Goal: Find specific page/section: Find specific page/section

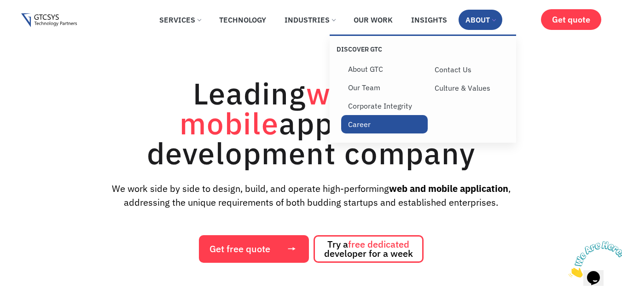
click at [368, 123] on link "Career" at bounding box center [384, 124] width 87 height 18
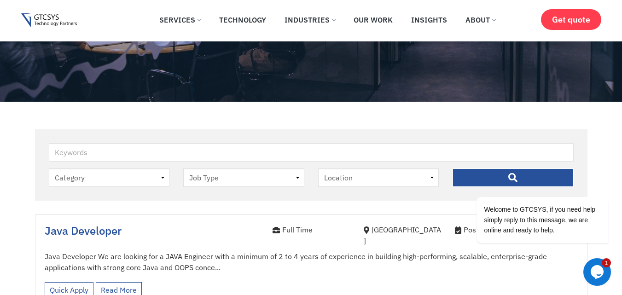
scroll to position [158, 0]
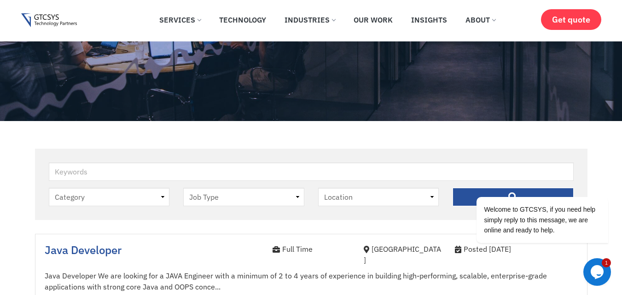
click at [383, 200] on select "Location [GEOGRAPHIC_DATA]" at bounding box center [378, 197] width 121 height 18
select select "[GEOGRAPHIC_DATA]"
click at [318, 188] on select "Location [GEOGRAPHIC_DATA]" at bounding box center [378, 197] width 121 height 18
click at [252, 199] on select "Job Type [DEMOGRAPHIC_DATA] Internee" at bounding box center [243, 197] width 121 height 18
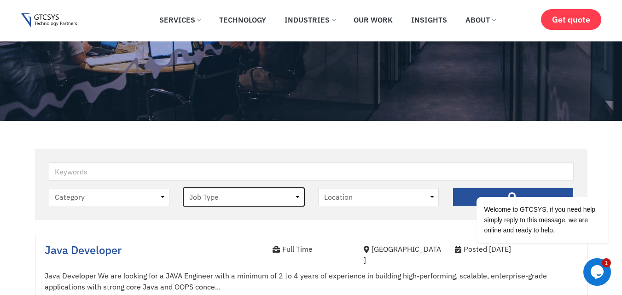
select select "full-time"
click at [183, 188] on select "Job Type [DEMOGRAPHIC_DATA] Internee" at bounding box center [243, 197] width 121 height 18
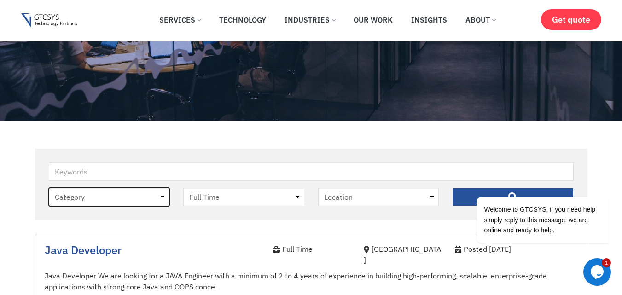
click at [161, 204] on select "Category job" at bounding box center [109, 197] width 121 height 18
select select "job"
click at [49, 188] on select "Category job" at bounding box center [109, 197] width 121 height 18
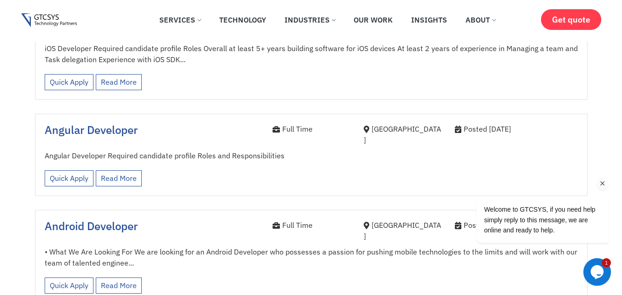
scroll to position [1097, 0]
